Goal: Information Seeking & Learning: Learn about a topic

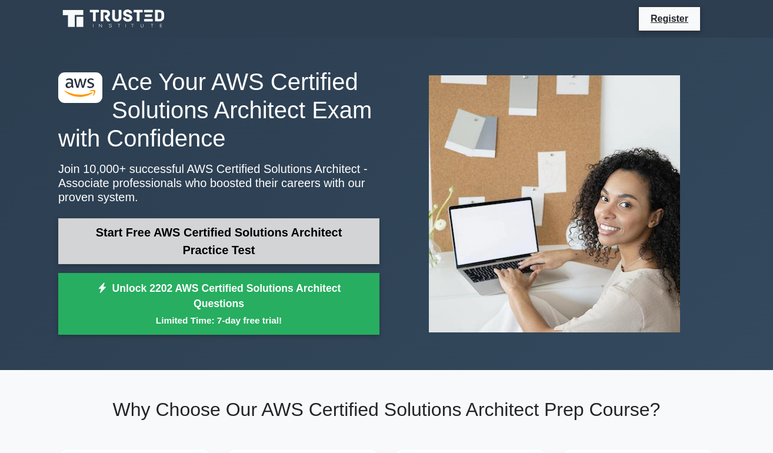
click at [199, 242] on link "Start Free AWS Certified Solutions Architect Practice Test" at bounding box center [218, 241] width 321 height 46
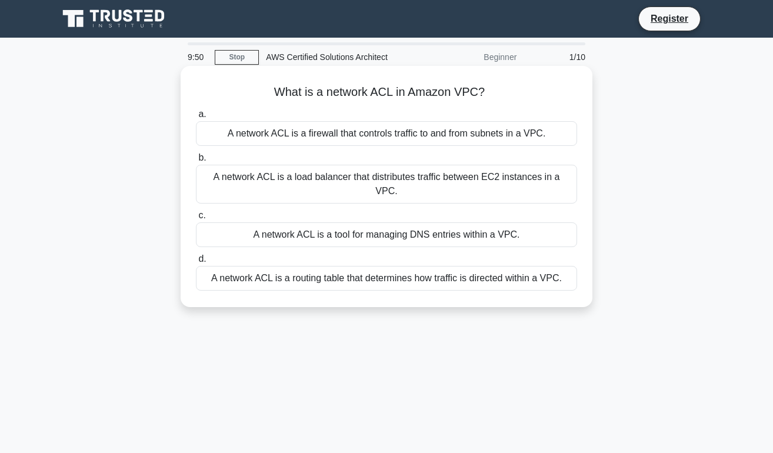
drag, startPoint x: 272, startPoint y: 91, endPoint x: 493, endPoint y: 92, distance: 221.1
click at [493, 92] on h5 "What is a network ACL in Amazon VPC? .spinner_0XTQ{transform-origin:center;anim…" at bounding box center [386, 92] width 383 height 15
copy h5 "What is a network ACL in Amazon VPC?"
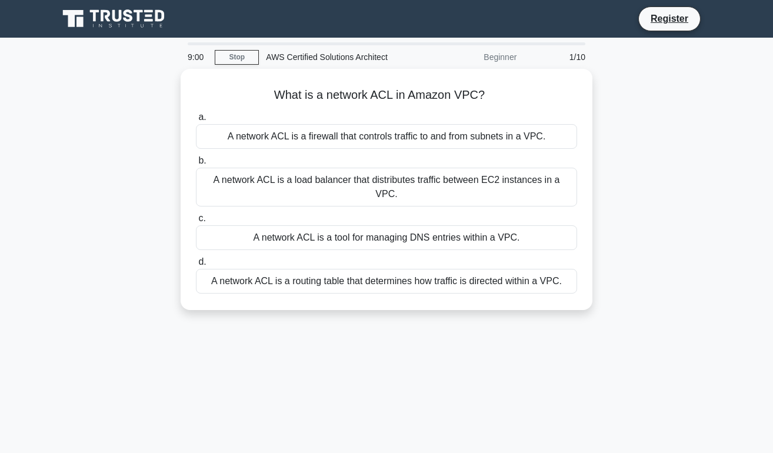
click at [112, 193] on div "What is a network ACL in Amazon VPC? .spinner_0XTQ{transform-origin:center;anim…" at bounding box center [386, 196] width 670 height 255
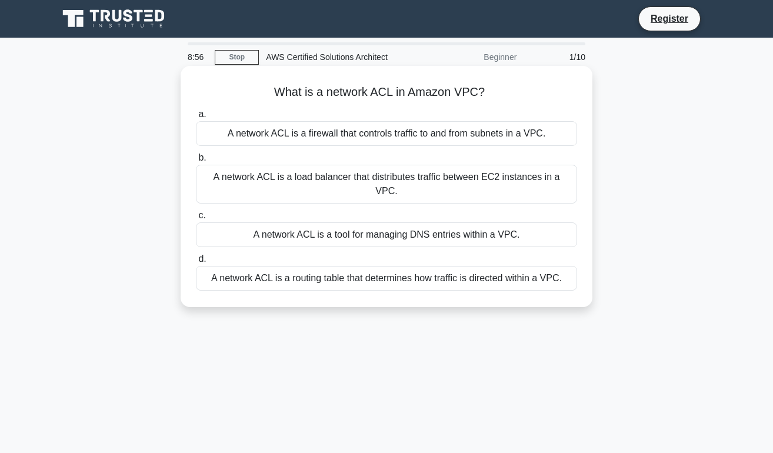
click at [369, 133] on div "A network ACL is a firewall that controls traffic to and from subnets in a VPC." at bounding box center [386, 133] width 381 height 25
click at [196, 118] on input "a. A network ACL is a firewall that controls traffic to and from subnets in a V…" at bounding box center [196, 115] width 0 height 8
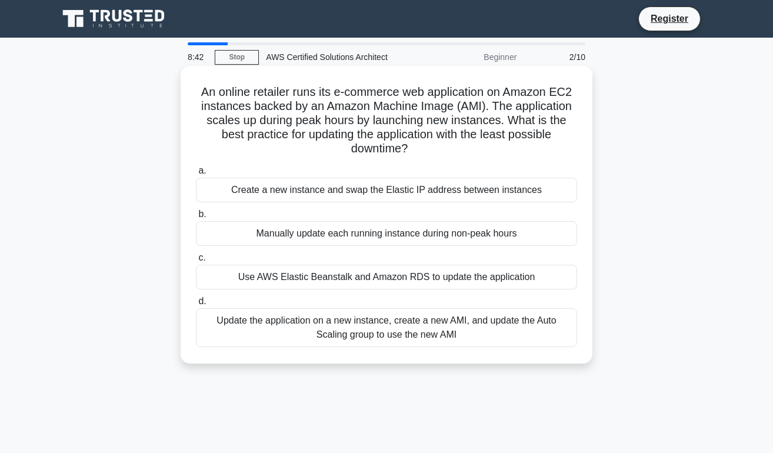
drag, startPoint x: 195, startPoint y: 91, endPoint x: 432, endPoint y: 156, distance: 245.2
click at [432, 156] on h5 "An online retailer runs its e-commerce web application on Amazon EC2 instances …" at bounding box center [386, 121] width 383 height 72
copy h5 "An online retailer runs its e-commerce web application on Amazon EC2 instances …"
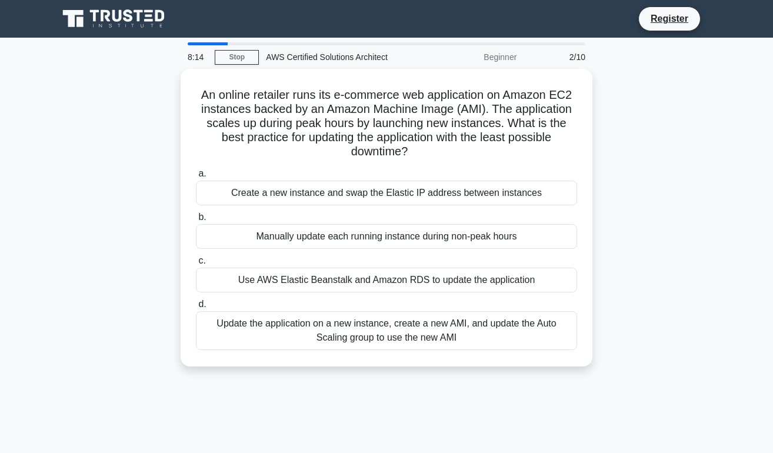
click at [87, 157] on div "An online retailer runs its e-commerce web application on Amazon EC2 instances …" at bounding box center [386, 225] width 670 height 312
click at [119, 131] on div "An online retailer runs its e-commerce web application on Amazon EC2 instances …" at bounding box center [386, 225] width 670 height 312
click at [652, 168] on div "An online retailer runs its e-commerce web application on Amazon EC2 instances …" at bounding box center [386, 225] width 670 height 312
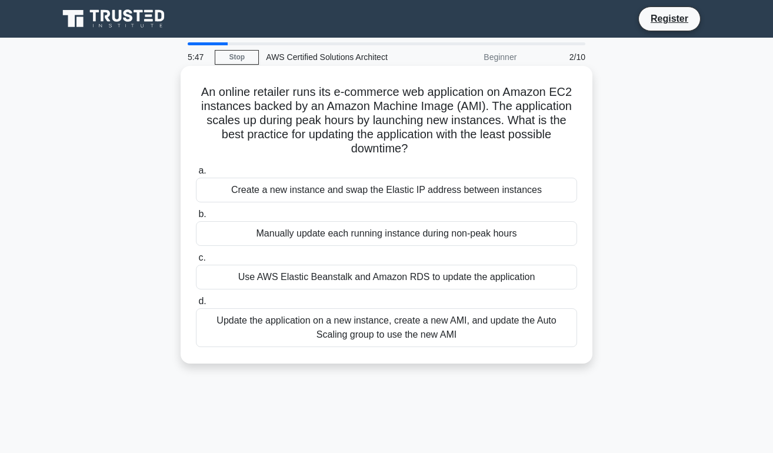
click at [385, 189] on div "Create a new instance and swap the Elastic IP address between instances" at bounding box center [386, 190] width 381 height 25
click at [196, 175] on input "a. Create a new instance and swap the Elastic IP address between instances" at bounding box center [196, 171] width 0 height 8
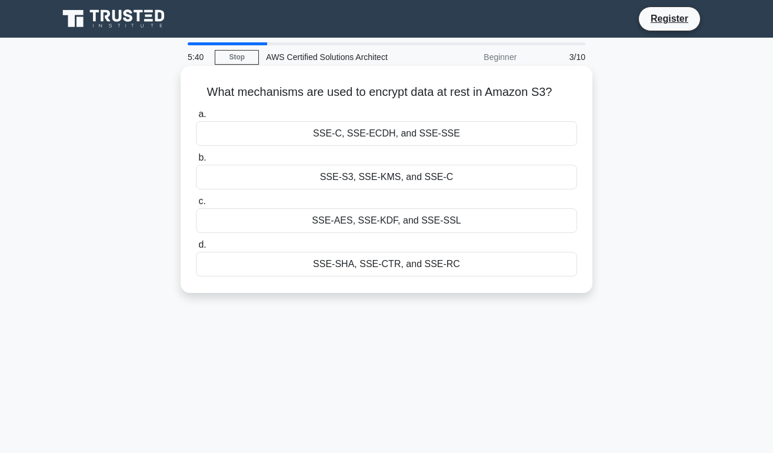
drag, startPoint x: 203, startPoint y: 90, endPoint x: 574, endPoint y: 94, distance: 371.0
click at [574, 94] on h5 "What mechanisms are used to encrypt data at rest in Amazon S3? .spinner_0XTQ{tr…" at bounding box center [386, 92] width 383 height 15
copy h5 "What mechanisms are used to encrypt data at rest in Amazon S3?"
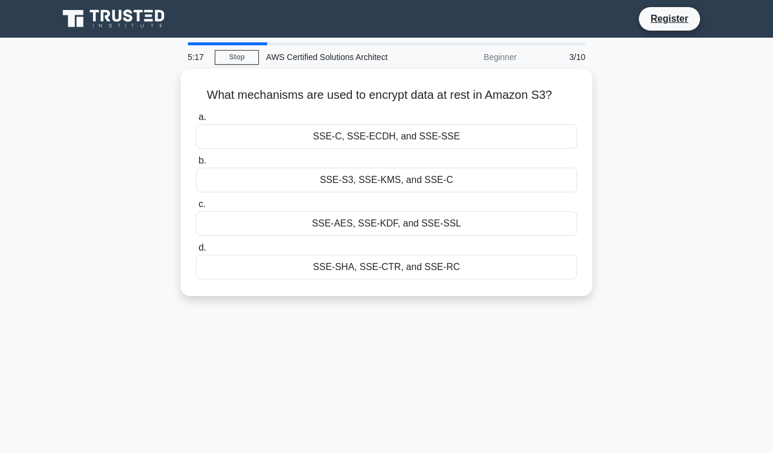
click at [97, 166] on div "What mechanisms are used to encrypt data at rest in Amazon S3? .spinner_0XTQ{tr…" at bounding box center [386, 189] width 670 height 241
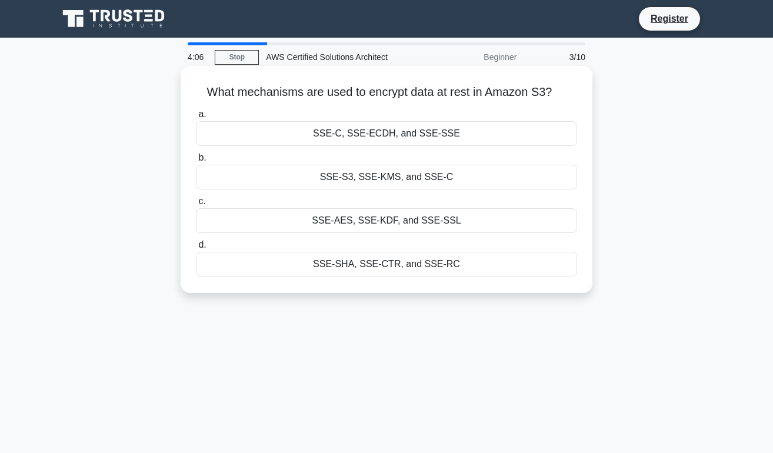
click at [428, 130] on div "SSE-C, SSE-ECDH, and SSE-SSE" at bounding box center [386, 133] width 381 height 25
click at [196, 118] on input "a. SSE-C, SSE-ECDH, and SSE-SSE" at bounding box center [196, 115] width 0 height 8
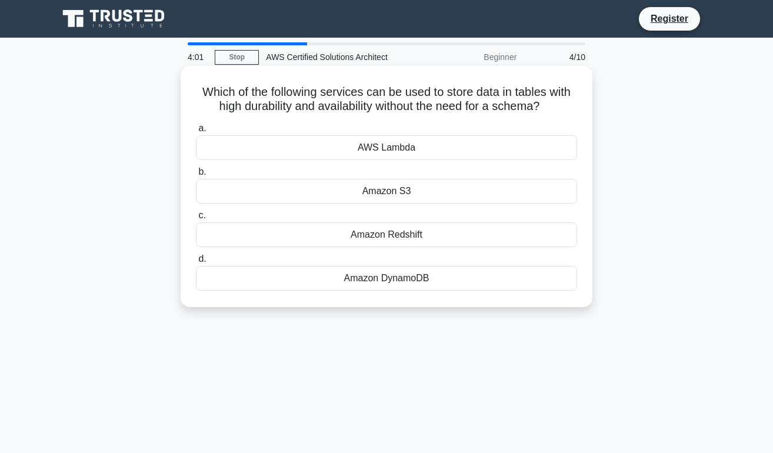
drag, startPoint x: 190, startPoint y: 88, endPoint x: 573, endPoint y: 105, distance: 383.1
click at [573, 105] on div "Which of the following services can be used to store data in tables with high d…" at bounding box center [386, 187] width 402 height 232
copy h5 "Which of the following services can be used to store data in tables with high d…"
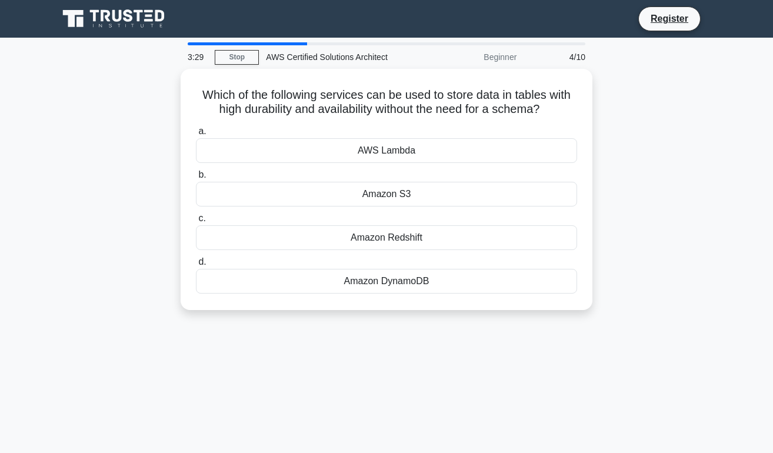
click at [59, 206] on div "Which of the following services can be used to store data in tables with high d…" at bounding box center [386, 196] width 670 height 255
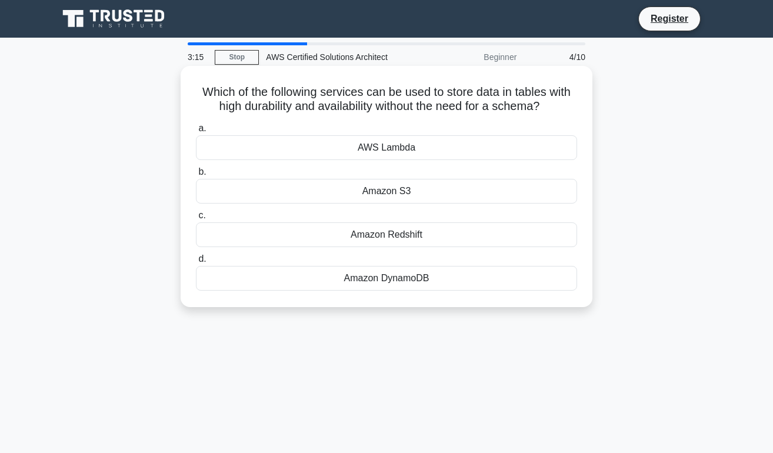
click at [330, 229] on div "Amazon Redshift" at bounding box center [386, 234] width 381 height 25
click at [196, 219] on input "c. Amazon Redshift" at bounding box center [196, 216] width 0 height 8
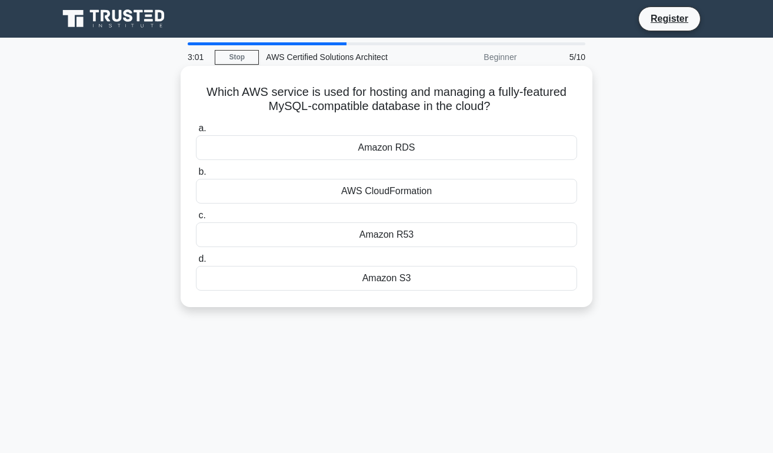
click at [375, 192] on div "AWS CloudFormation" at bounding box center [386, 191] width 381 height 25
click at [196, 176] on input "b. AWS CloudFormation" at bounding box center [196, 172] width 0 height 8
click at [384, 146] on div "AWS Lambda" at bounding box center [386, 147] width 381 height 25
click at [196, 132] on input "a. AWS Lambda" at bounding box center [196, 129] width 0 height 8
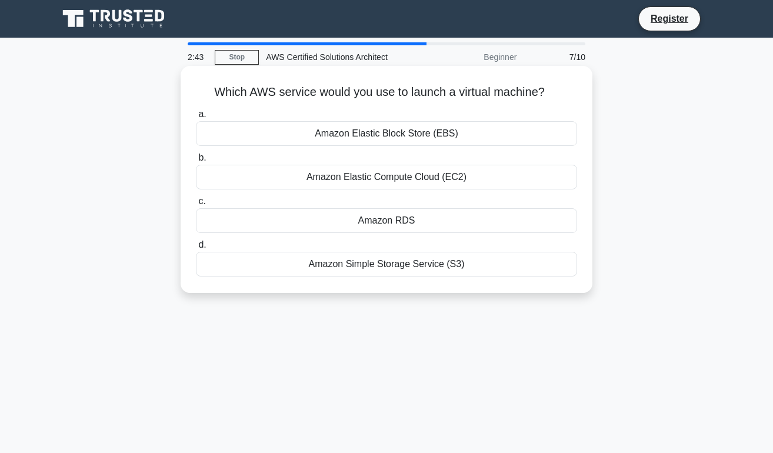
drag, startPoint x: 240, startPoint y: 91, endPoint x: 579, endPoint y: 75, distance: 339.0
click at [579, 75] on div "Which AWS service would you use to launch a virtual machine? .spinner_0XTQ{tran…" at bounding box center [386, 180] width 402 height 218
copy h5 "Which AWS service would you use to launch a virtual machine?"
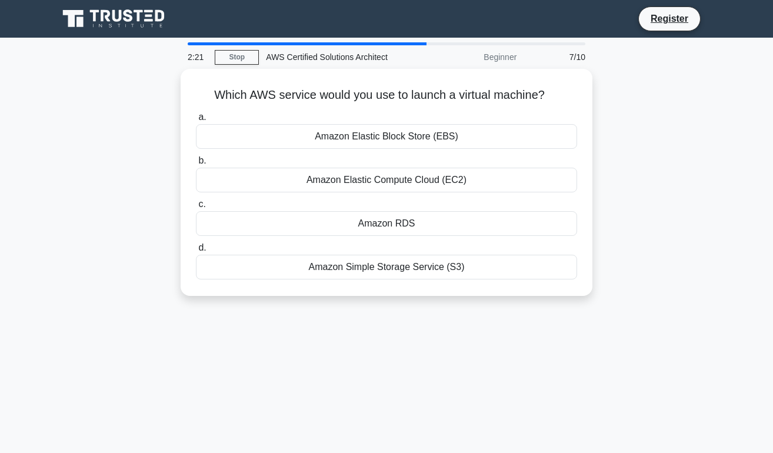
click at [67, 193] on div "Which AWS service would you use to launch a virtual machine? .spinner_0XTQ{tran…" at bounding box center [386, 189] width 670 height 241
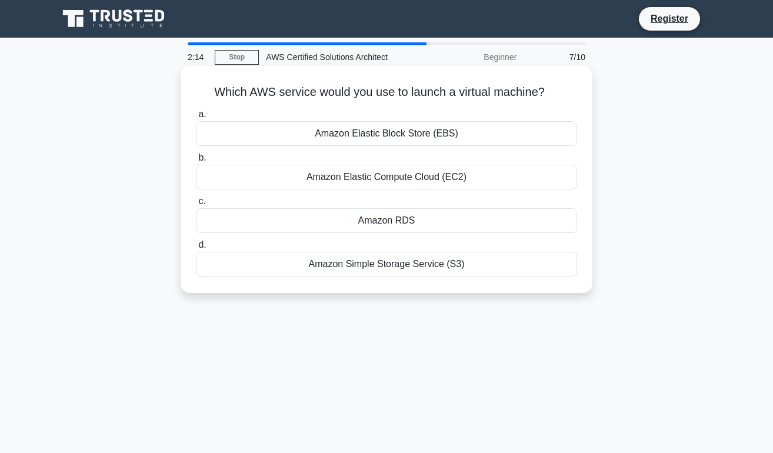
click at [304, 182] on div "Amazon Elastic Compute Cloud (EC2)" at bounding box center [386, 177] width 381 height 25
click at [196, 162] on input "b. Amazon Elastic Compute Cloud (EC2)" at bounding box center [196, 158] width 0 height 8
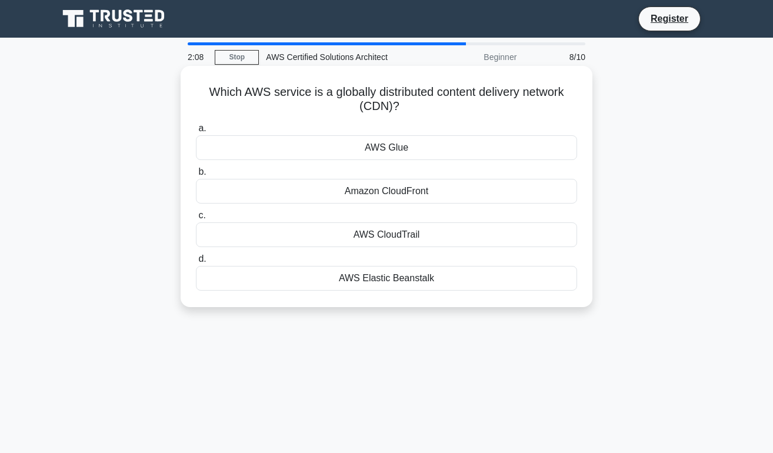
drag, startPoint x: 200, startPoint y: 86, endPoint x: 467, endPoint y: 115, distance: 267.9
click at [467, 114] on h5 "Which AWS service is a globally distributed content delivery network (CDN)? .sp…" at bounding box center [386, 99] width 383 height 29
copy h5 "Which AWS service is a globally distributed content delivery network (CDN)?"
click at [332, 190] on div "Amazon CloudFront" at bounding box center [386, 191] width 381 height 25
click at [196, 176] on input "b. Amazon CloudFront" at bounding box center [196, 172] width 0 height 8
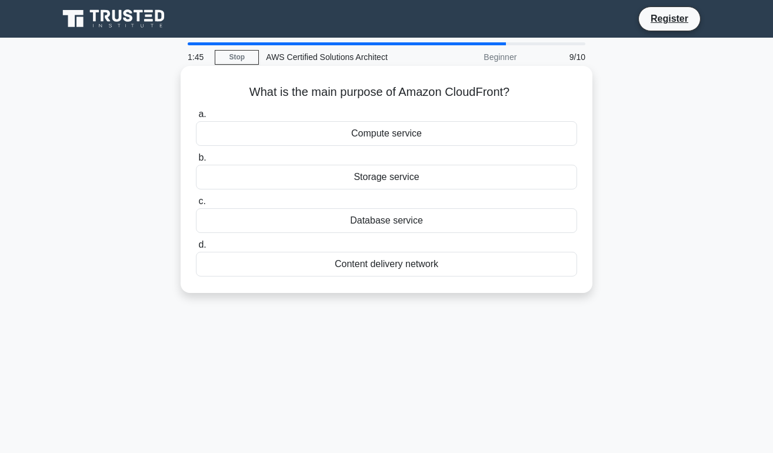
drag, startPoint x: 243, startPoint y: 93, endPoint x: 543, endPoint y: 83, distance: 300.6
click at [543, 83] on div "What is the main purpose of Amazon CloudFront? .spinner_0XTQ{transform-origin:c…" at bounding box center [386, 180] width 402 height 218
copy h5 "What is the main purpose of Amazon CloudFront?"
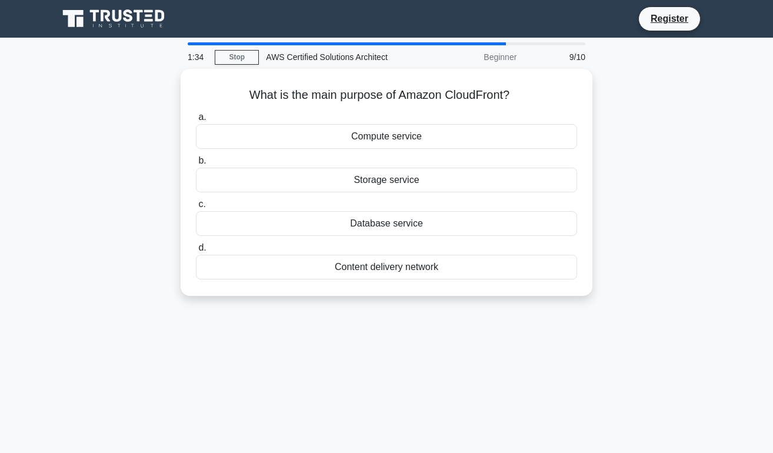
click at [88, 205] on div "What is the main purpose of Amazon CloudFront? .spinner_0XTQ{transform-origin:c…" at bounding box center [386, 189] width 670 height 241
click at [50, 182] on main "1:17 Stop AWS Certified Solutions Architect Beginner 9/10 What is the main purp…" at bounding box center [386, 336] width 773 height 597
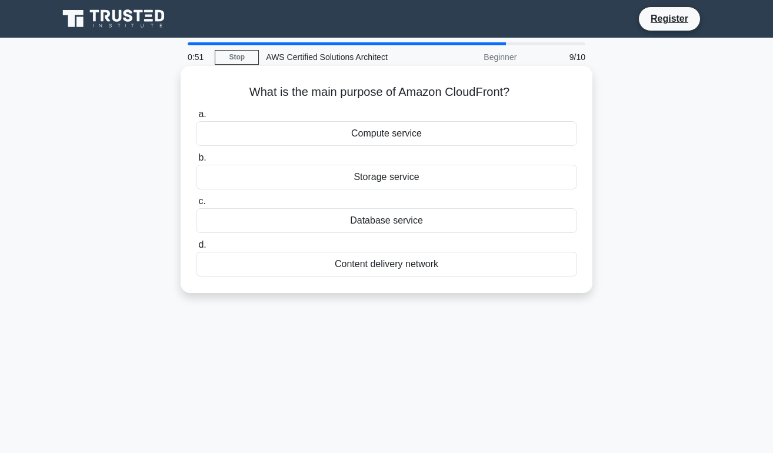
click at [376, 264] on div "Content delivery network" at bounding box center [386, 264] width 381 height 25
click at [196, 249] on input "d. Content delivery network" at bounding box center [196, 245] width 0 height 8
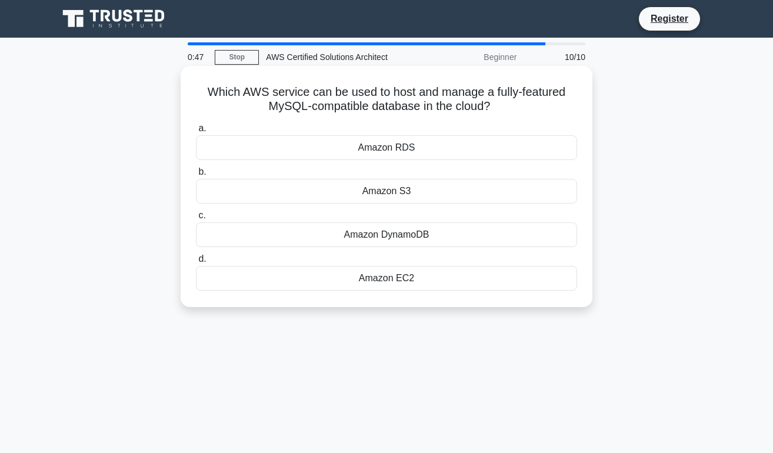
drag, startPoint x: 200, startPoint y: 88, endPoint x: 529, endPoint y: 112, distance: 328.9
click at [529, 112] on h5 "Which AWS service can be used to host and manage a fully-featured MySQL-compati…" at bounding box center [386, 99] width 383 height 29
copy h5 "Which AWS service can be used to host and manage a fully-featured MySQL-compati…"
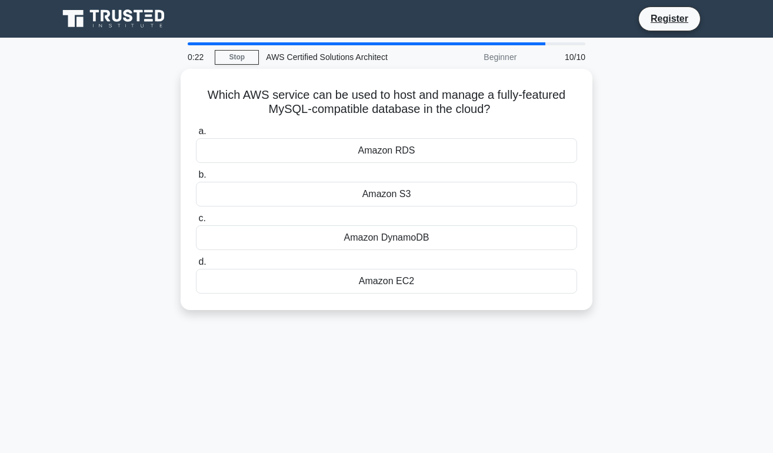
click at [728, 207] on main "0:22 Stop AWS Certified Solutions Architect Beginner 10/10 Which AWS service ca…" at bounding box center [386, 336] width 773 height 597
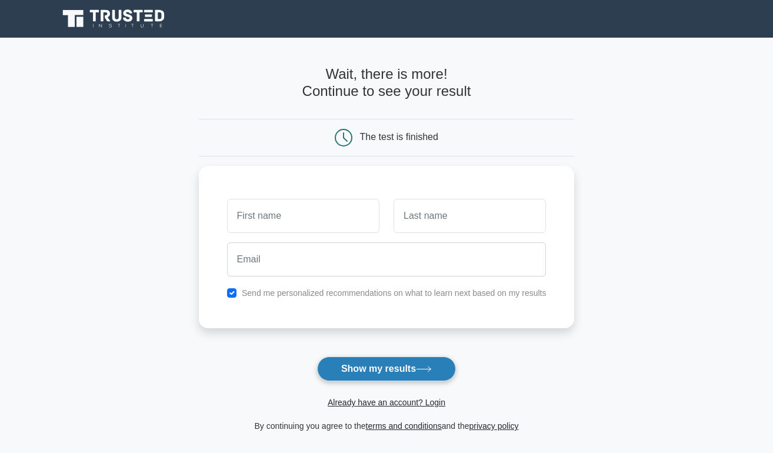
click at [366, 374] on button "Show my results" at bounding box center [386, 368] width 139 height 25
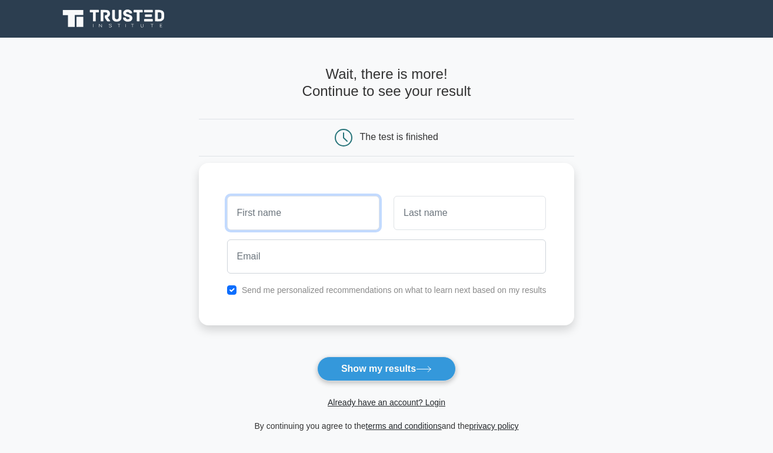
click at [299, 213] on input "text" at bounding box center [303, 213] width 152 height 34
type input "[PERSON_NAME]"
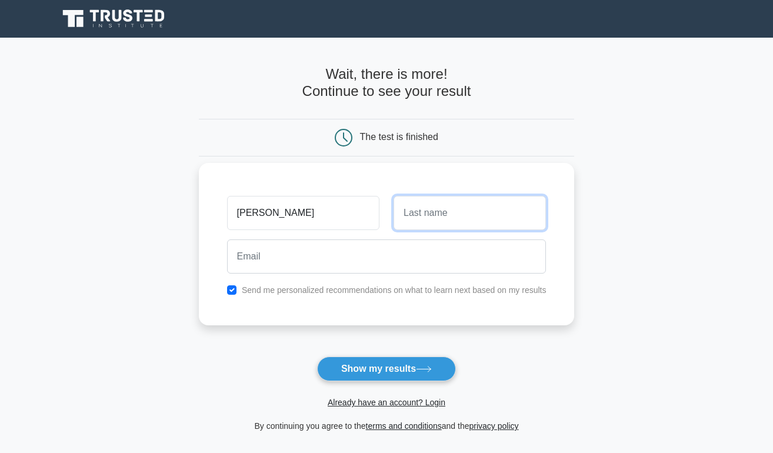
click at [440, 202] on input "text" at bounding box center [469, 213] width 152 height 34
type input "[PERSON_NAME]"
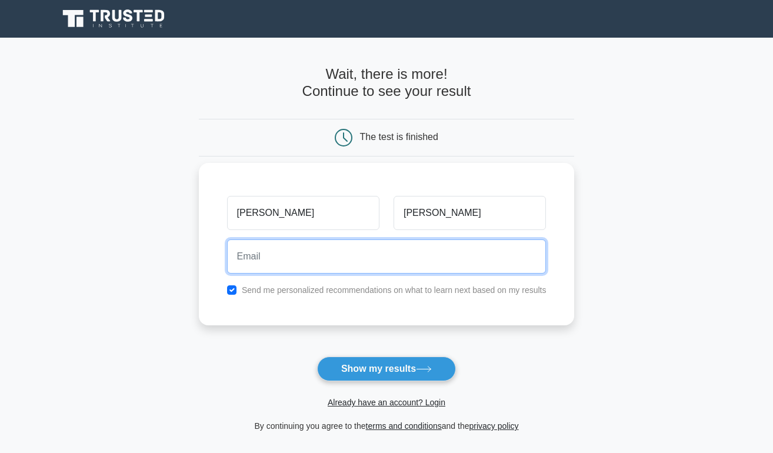
click at [379, 266] on input "email" at bounding box center [386, 256] width 319 height 34
type input "[EMAIL_ADDRESS][DOMAIN_NAME]"
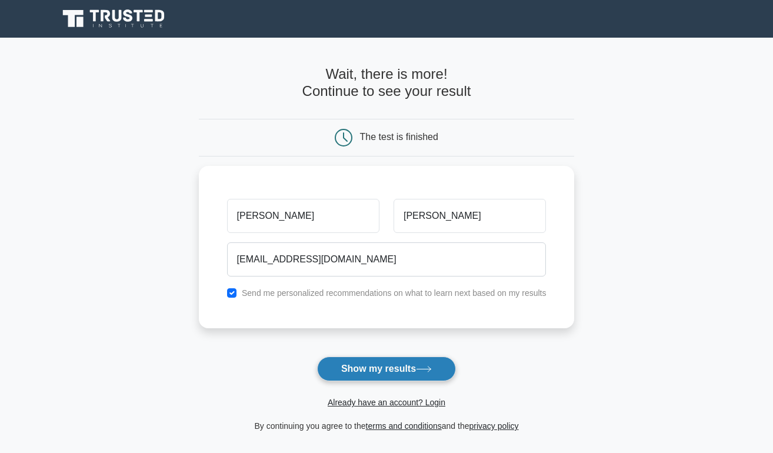
click at [348, 368] on button "Show my results" at bounding box center [386, 368] width 139 height 25
